Goal: Navigation & Orientation: Find specific page/section

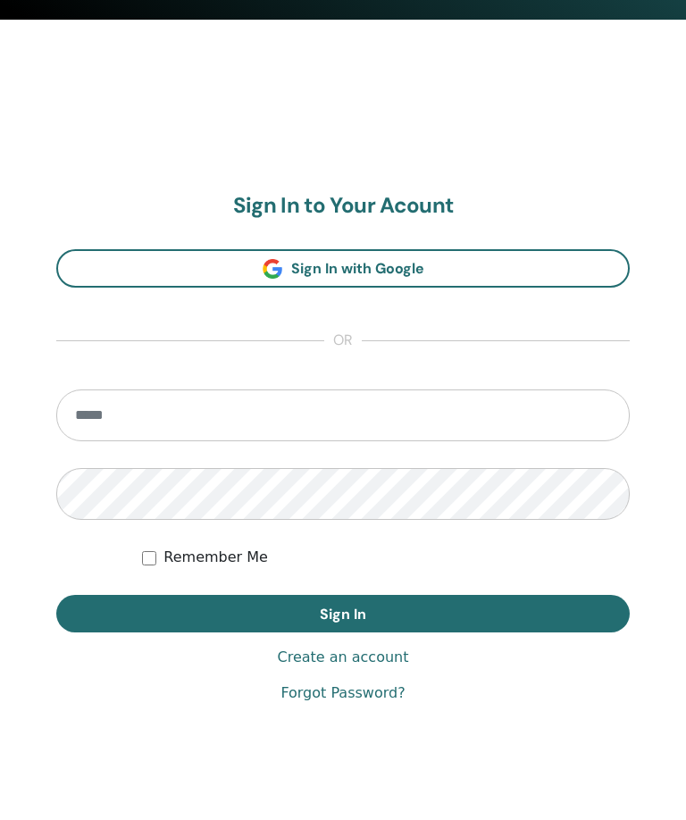
scroll to position [837, 0]
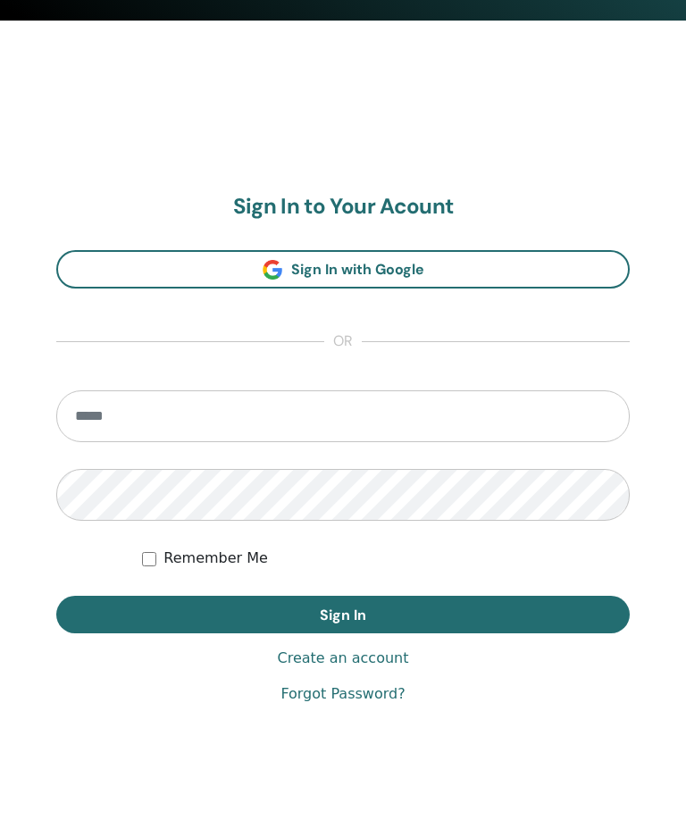
click at [231, 419] on input "email" at bounding box center [343, 417] width 574 height 52
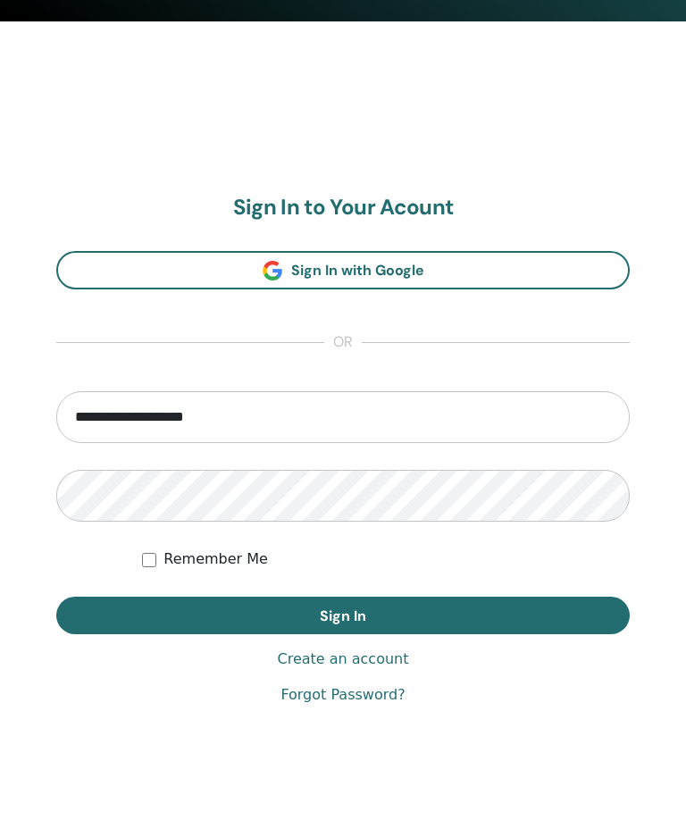
type input "**********"
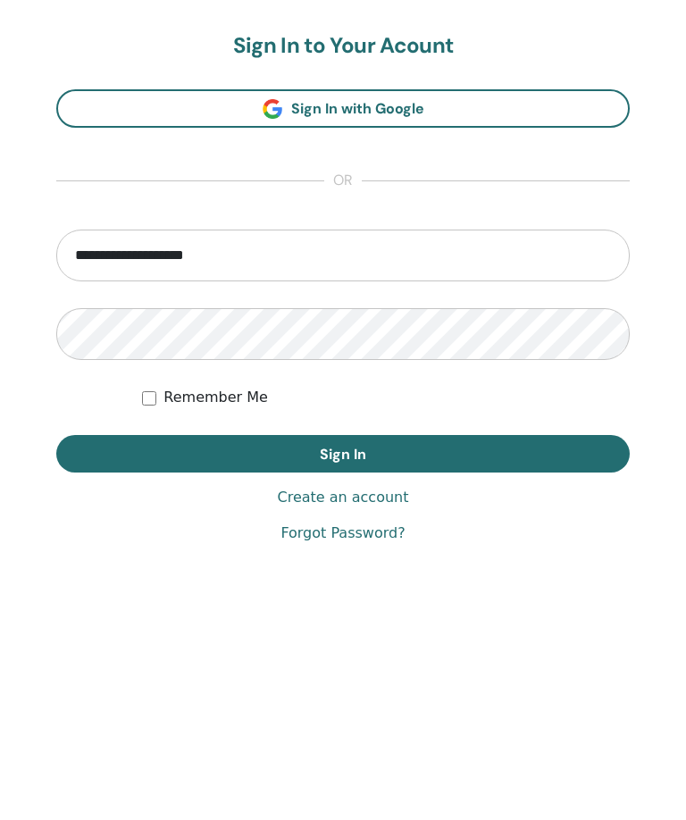
click at [477, 597] on button "Sign In" at bounding box center [343, 616] width 574 height 38
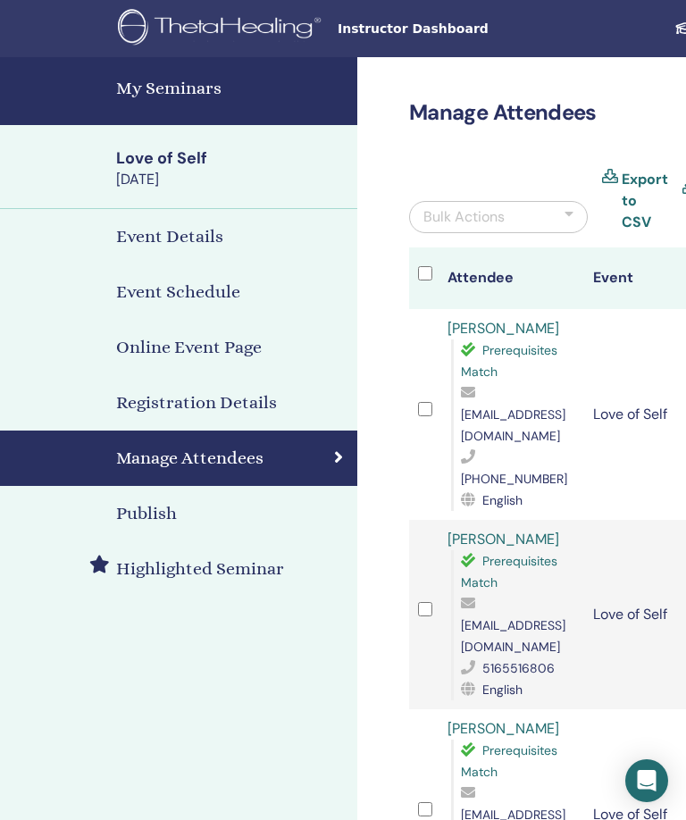
click at [200, 87] on h4 "My Seminars" at bounding box center [231, 88] width 231 height 27
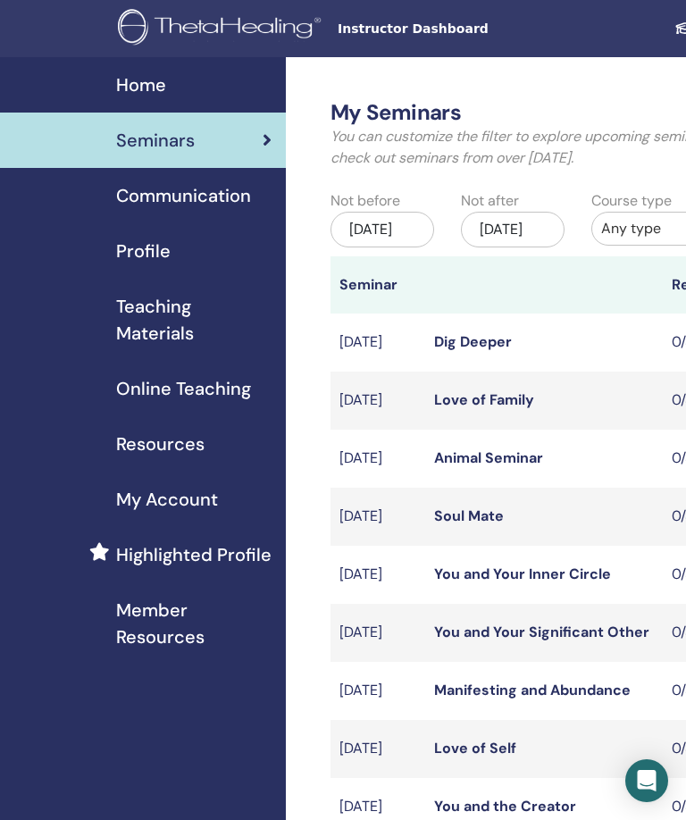
click at [209, 321] on span "Teaching Materials" at bounding box center [194, 320] width 156 height 54
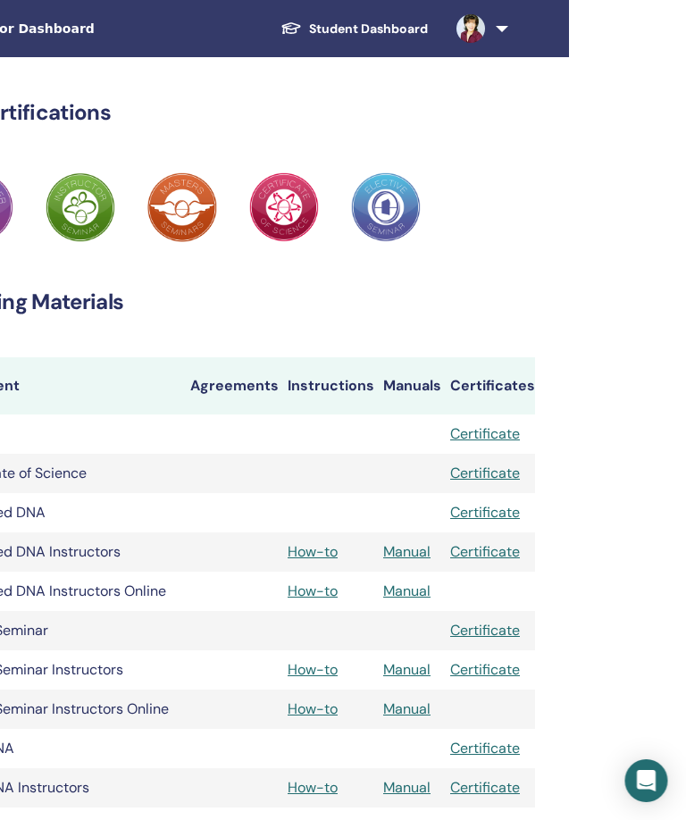
scroll to position [0, 404]
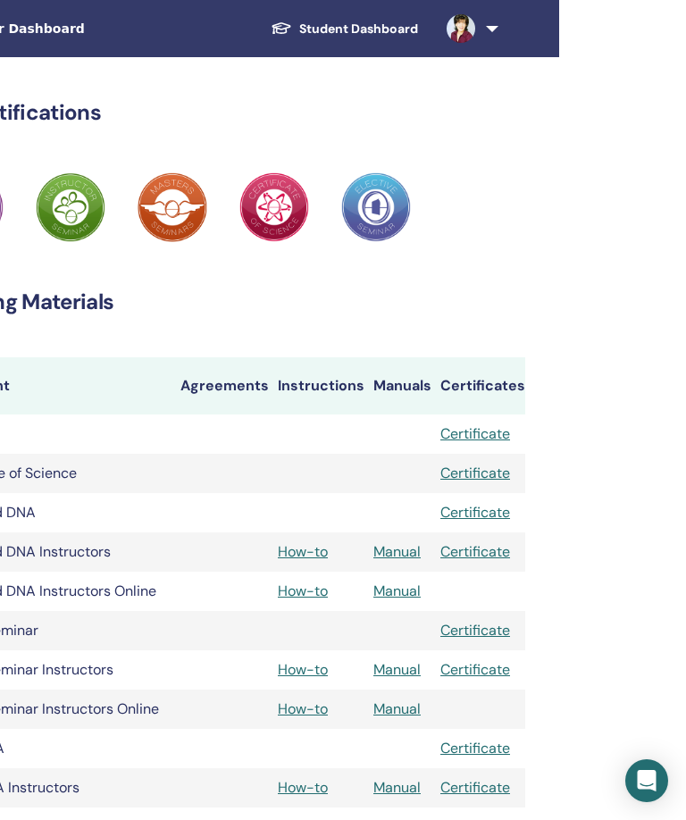
click at [485, 31] on link at bounding box center [469, 28] width 73 height 57
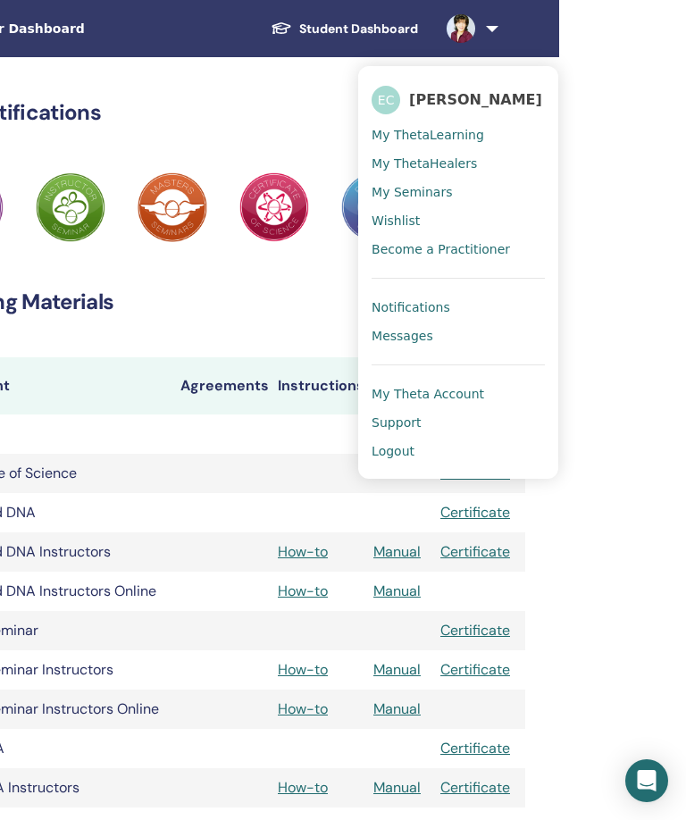
click at [406, 456] on span "Logout" at bounding box center [393, 451] width 43 height 16
